Goal: Use online tool/utility: Utilize a website feature to perform a specific function

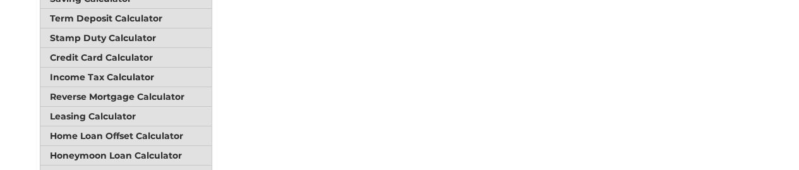
scroll to position [632, 0]
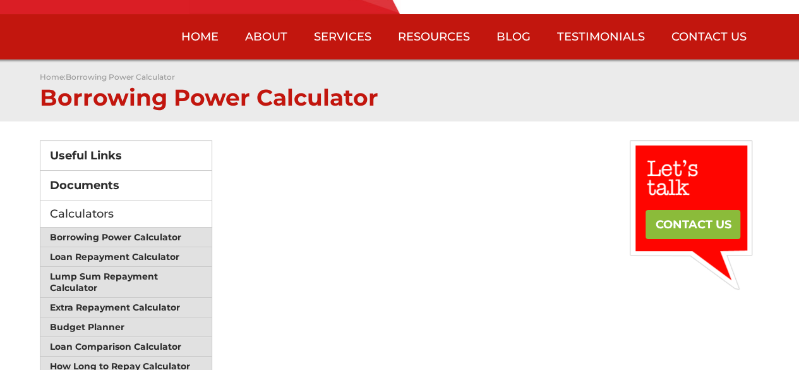
scroll to position [59, 0]
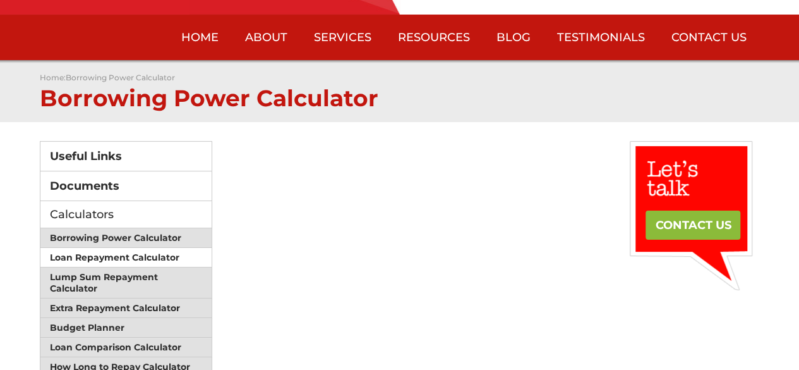
click at [99, 169] on link "Loan Repayment Calculator" at bounding box center [126, 258] width 172 height 20
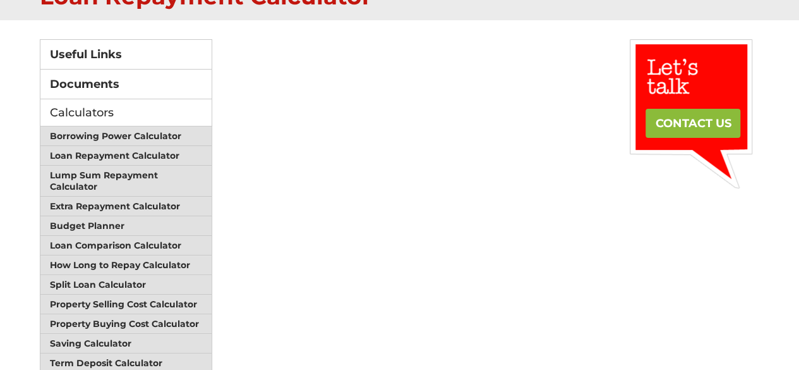
scroll to position [253, 0]
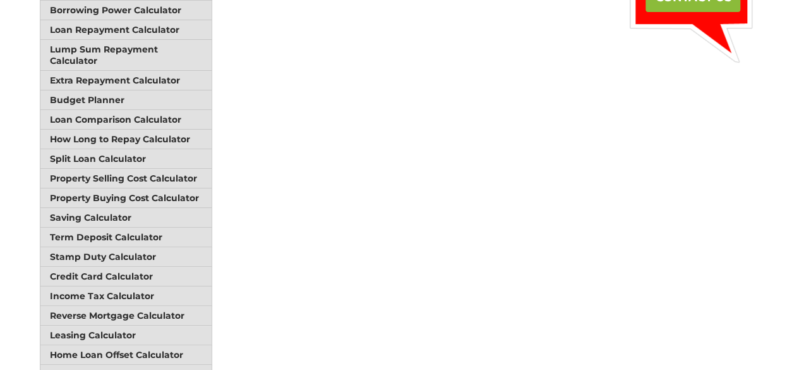
scroll to position [186, 0]
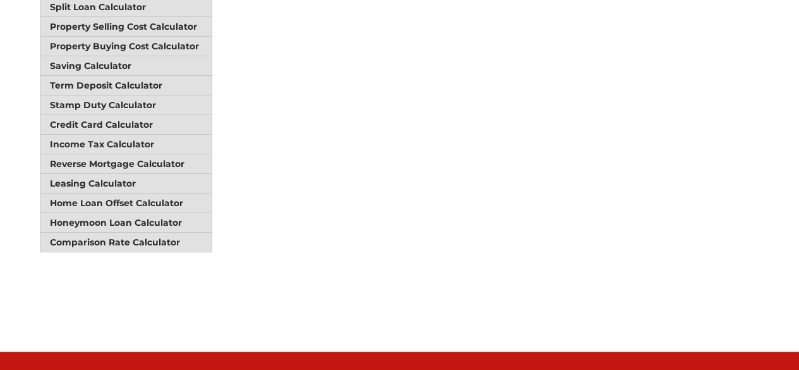
click at [677, 238] on div "Useful Links Documents Calculators Borrowing Power Calculator Loan Repayment Ca…" at bounding box center [400, 47] width 720 height 570
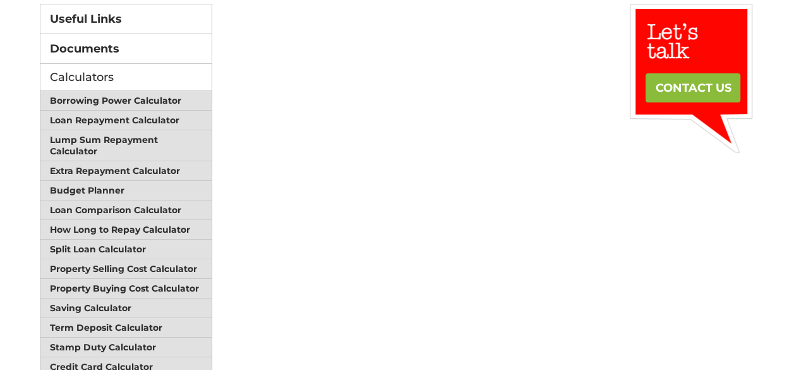
scroll to position [150, 0]
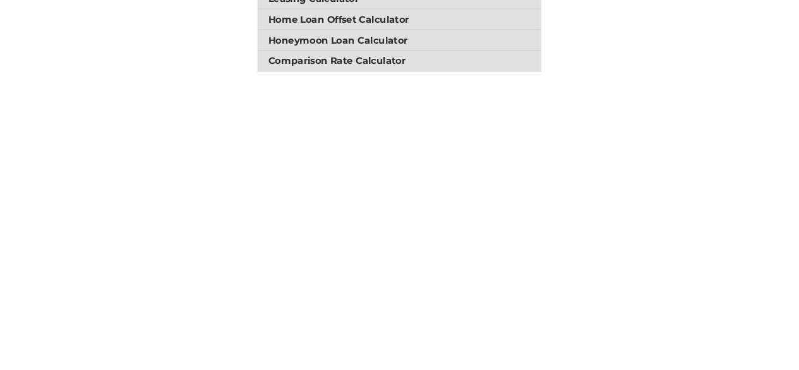
scroll to position [591, 0]
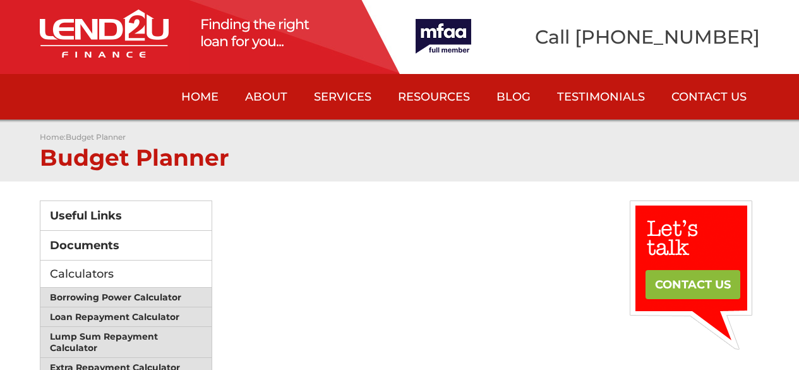
scroll to position [316, 0]
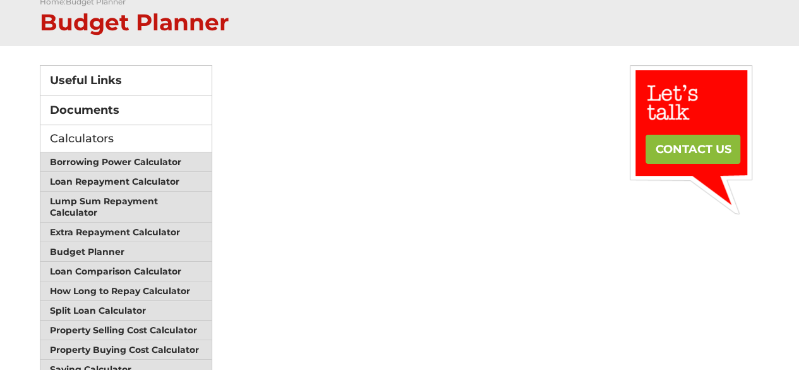
scroll to position [123, 0]
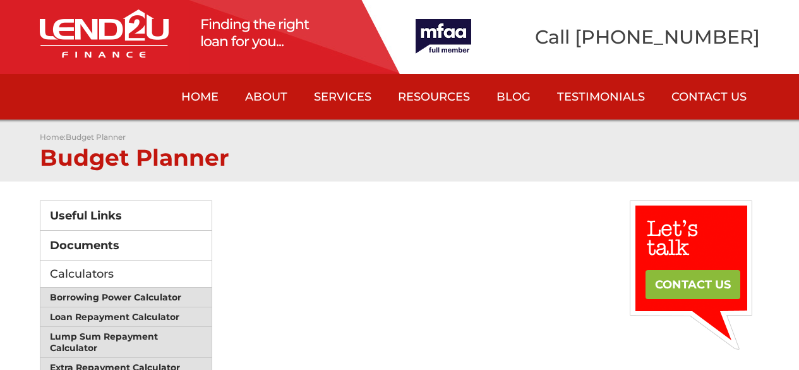
scroll to position [124, 0]
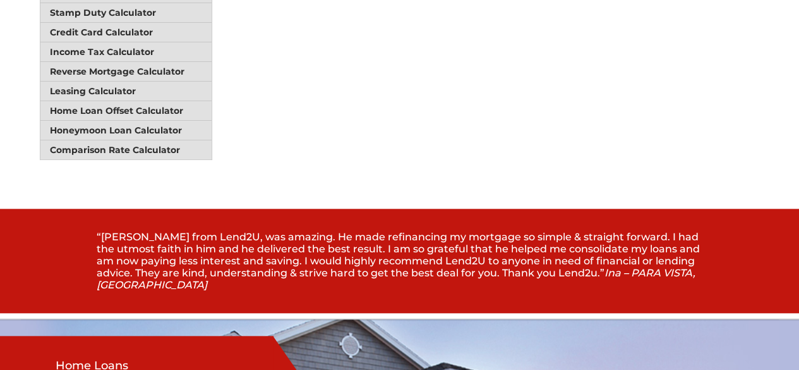
scroll to position [504, 0]
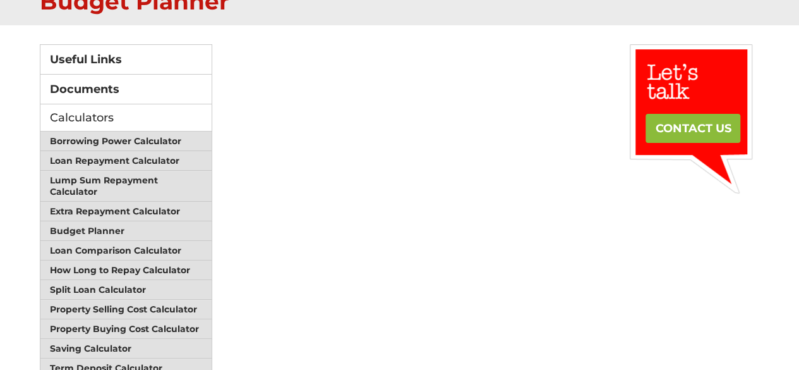
scroll to position [253, 0]
